Goal: Find specific page/section: Find specific page/section

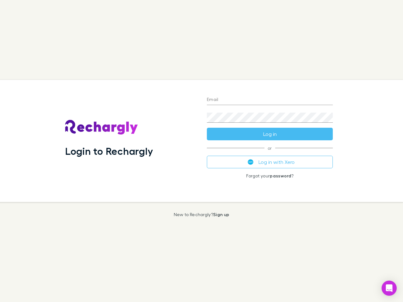
click at [201, 151] on div "Login to Rechargly" at bounding box center [131, 141] width 142 height 122
click at [269, 100] on input "Email" at bounding box center [270, 100] width 126 height 10
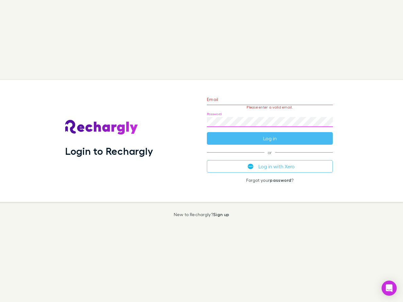
click at [269, 134] on form "Email Please enter a valid email. Password Log in" at bounding box center [270, 117] width 126 height 55
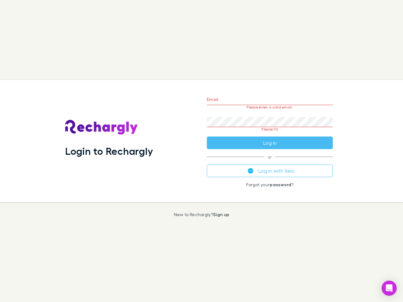
click at [269, 162] on div "Email Please enter a valid email. Password Please fill Log in or Log in with Xe…" at bounding box center [270, 141] width 136 height 122
